Goal: Navigation & Orientation: Find specific page/section

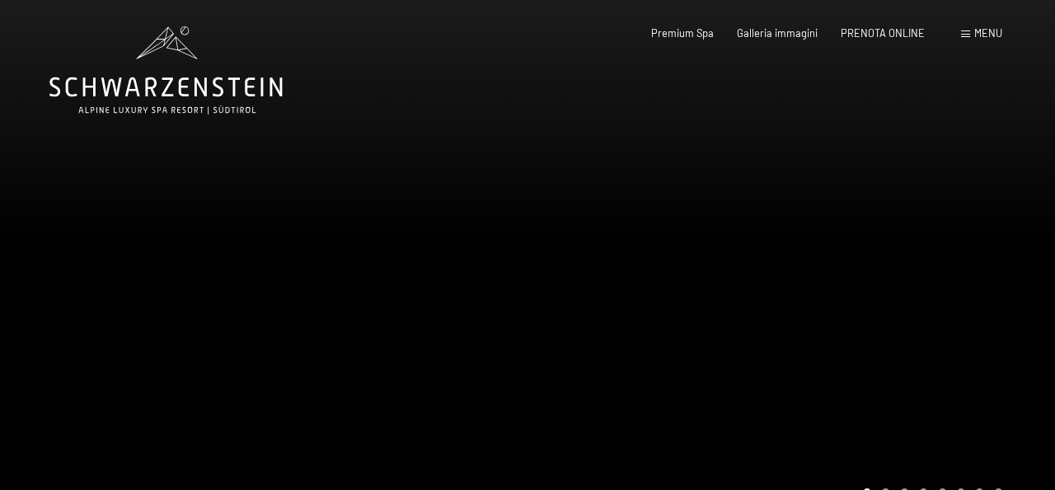
click at [988, 35] on span "Menu" at bounding box center [988, 32] width 28 height 13
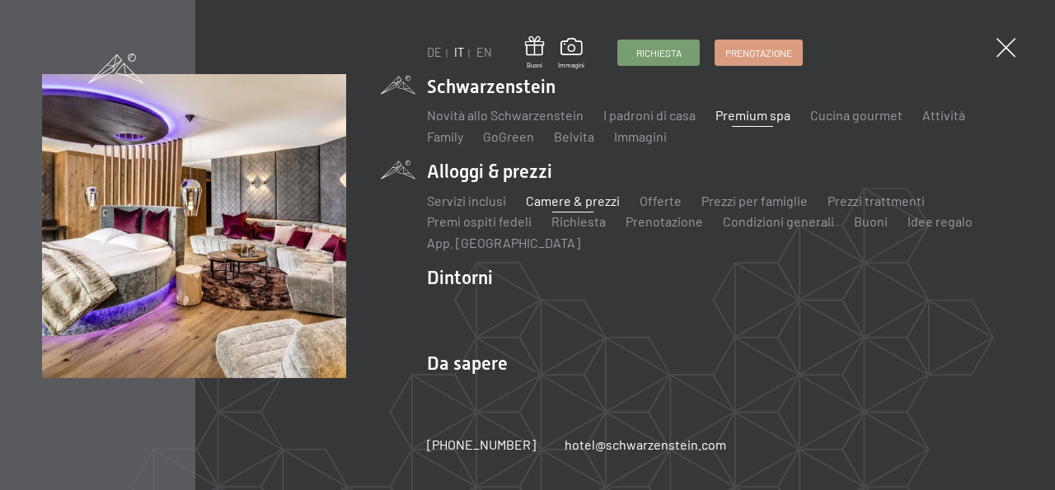
click at [547, 203] on link "Camere & prezzi" at bounding box center [573, 201] width 94 height 16
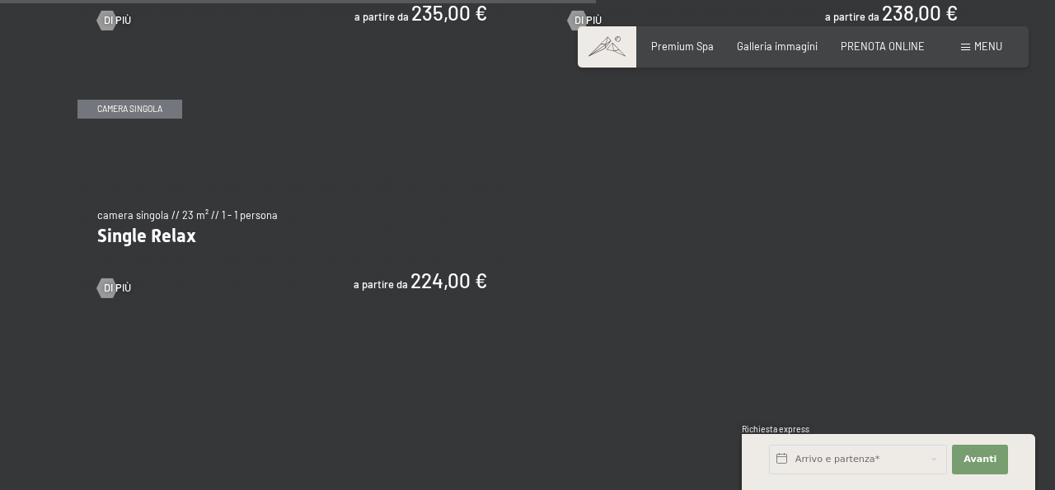
scroll to position [2398, 0]
